Goal: Information Seeking & Learning: Learn about a topic

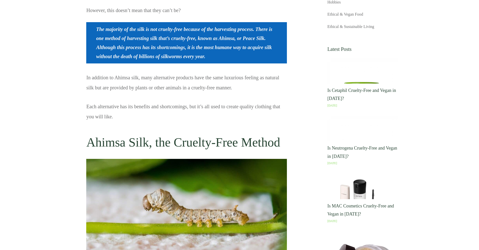
scroll to position [1125, 0]
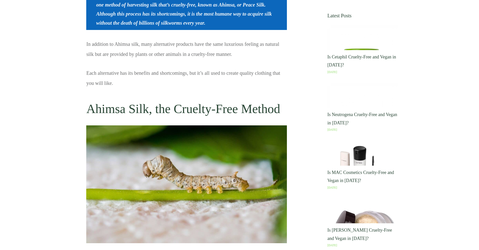
scroll to position [790, 0]
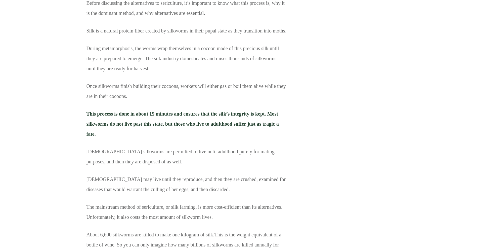
scroll to position [1098, 0]
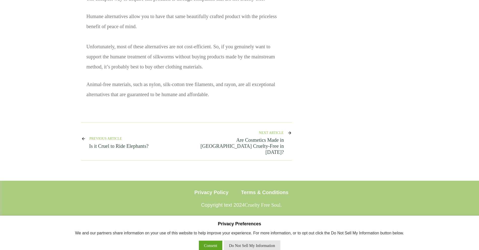
scroll to position [1630, 0]
